Goal: Information Seeking & Learning: Learn about a topic

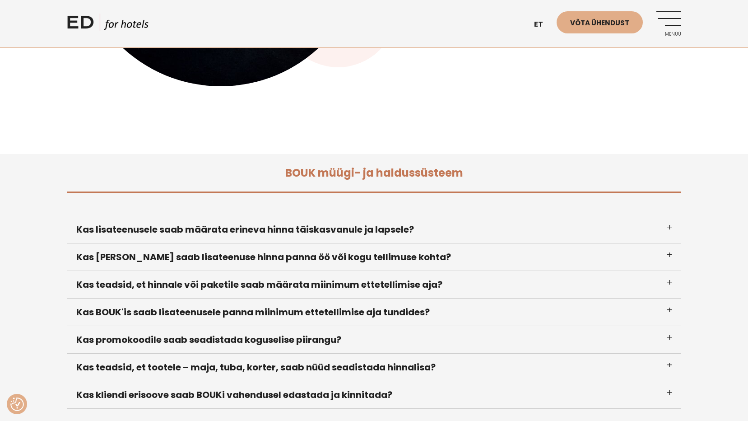
scroll to position [271, 0]
click at [151, 231] on h3 "Kas lisateenusele saab määrata erineva hinna täiskasvanule ja lapsele?" at bounding box center [374, 229] width 614 height 28
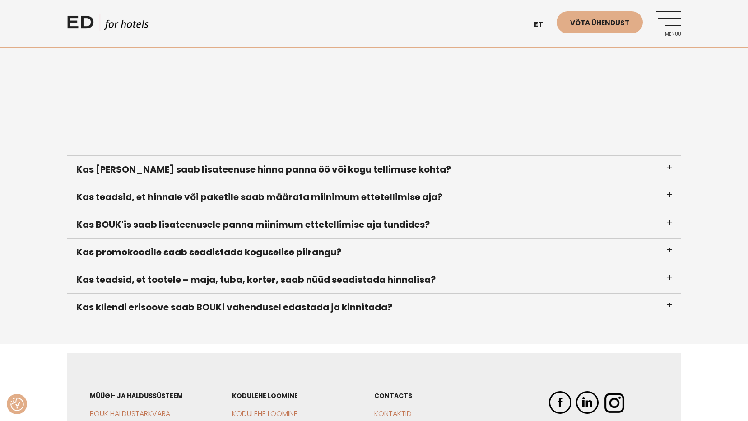
scroll to position [587, 0]
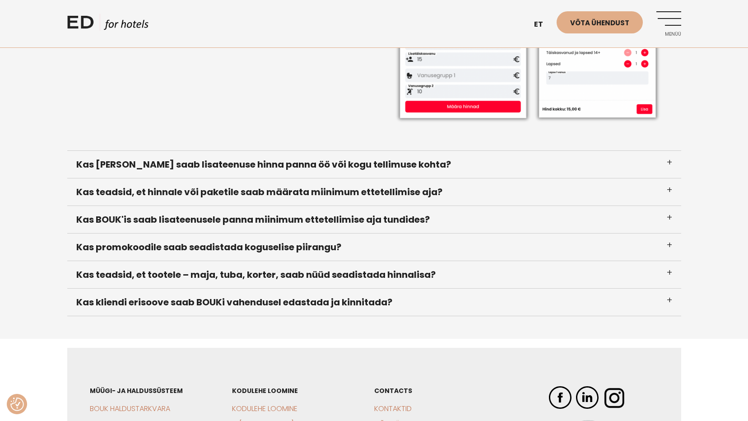
click at [140, 194] on h3 "Kas teadsid, et hinnale või paketile saab määrata miinimum ettetellimise aja?" at bounding box center [374, 192] width 614 height 28
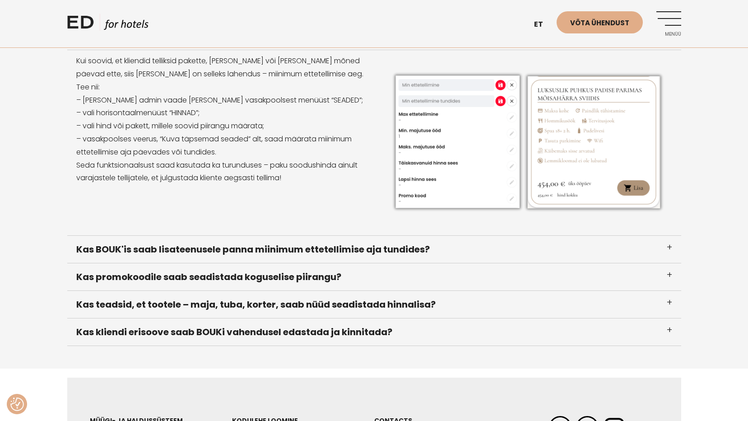
scroll to position [609, 0]
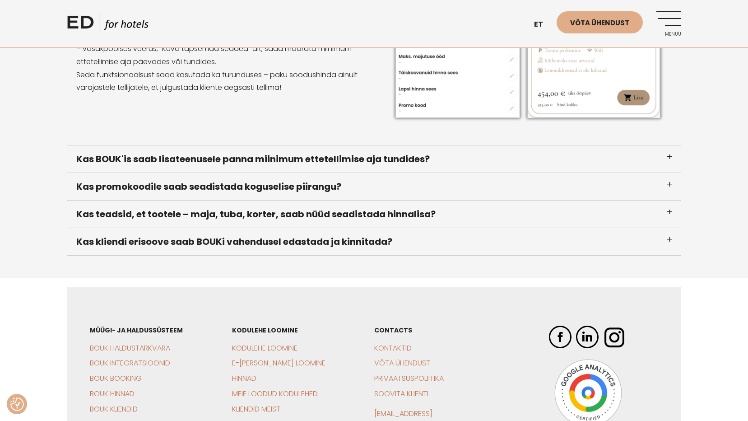
click at [218, 214] on h3 "Kas teadsid, et tootele – maja, tuba, korter, saab nüüd seadistada hinnalisa?" at bounding box center [374, 214] width 614 height 28
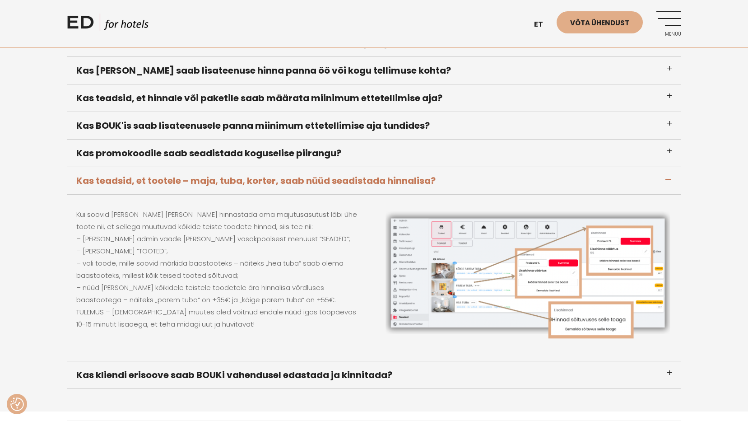
scroll to position [444, 0]
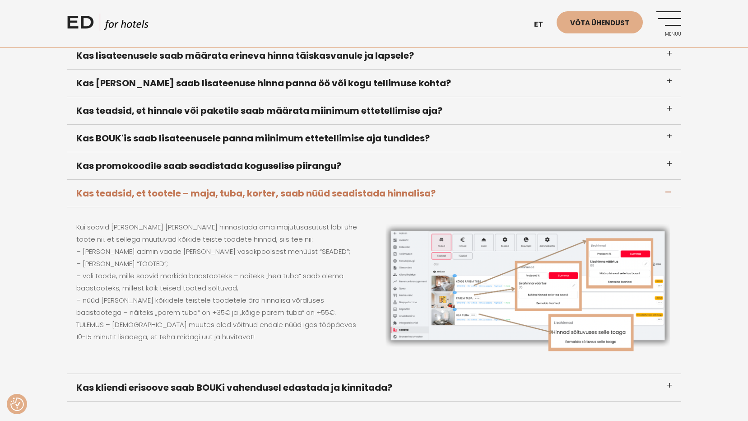
click at [219, 164] on h3 "Kas promokoodile saab seadistada koguselise piirangu?" at bounding box center [374, 166] width 614 height 28
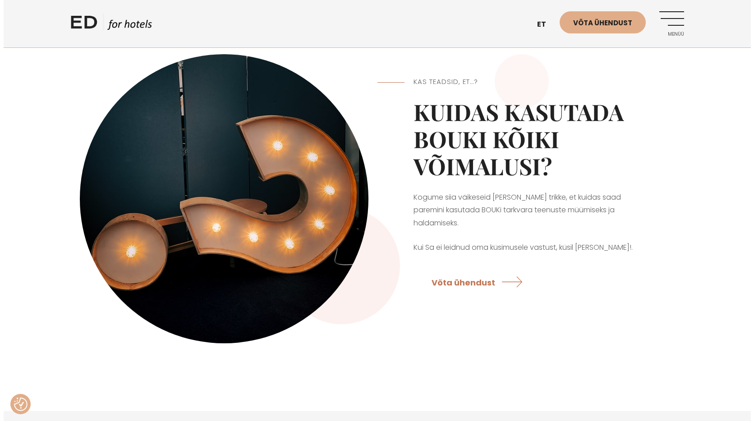
scroll to position [0, 0]
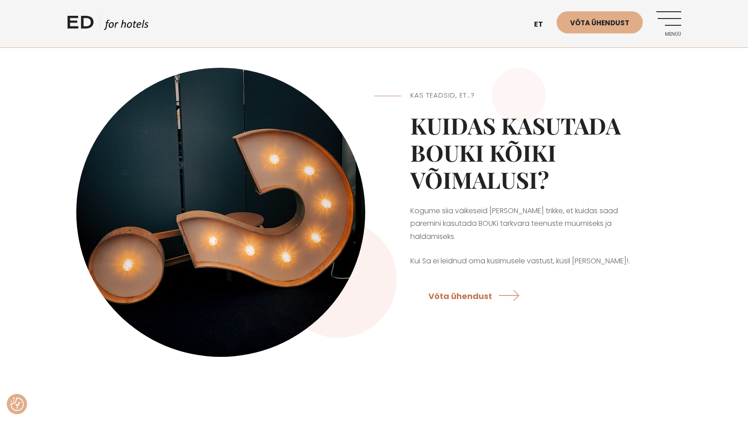
click at [673, 27] on link "Menüü" at bounding box center [668, 23] width 25 height 25
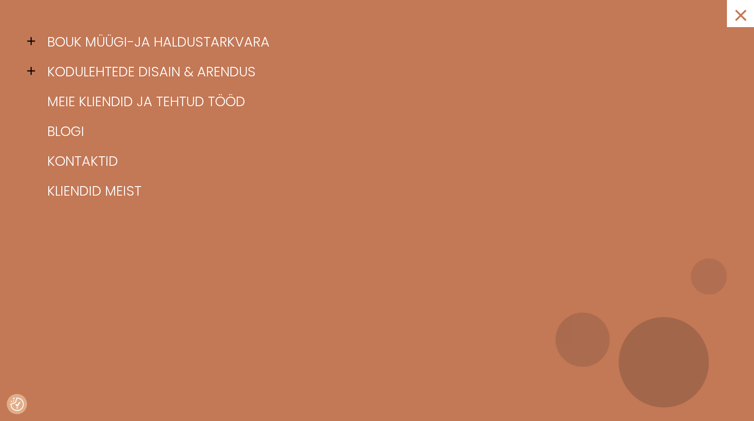
click at [34, 36] on span at bounding box center [34, 41] width 14 height 14
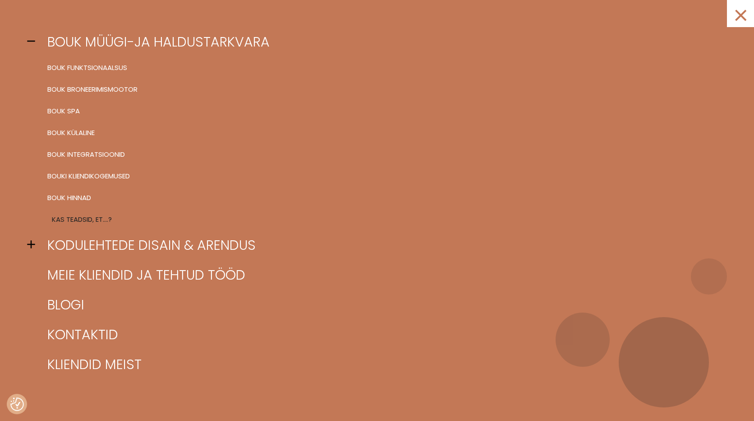
click at [72, 214] on link "Kas teadsid, et….?" at bounding box center [388, 219] width 687 height 22
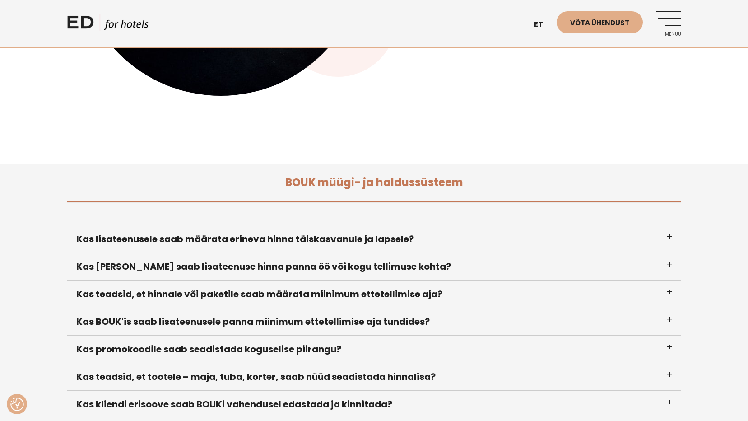
scroll to position [316, 0]
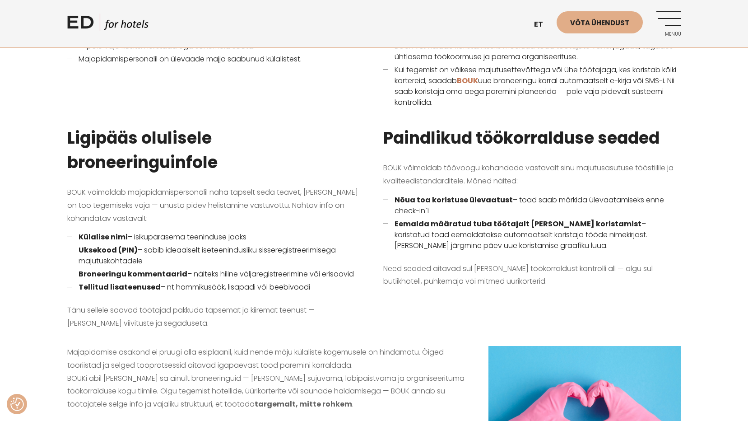
scroll to position [632, 0]
